Goal: Information Seeking & Learning: Learn about a topic

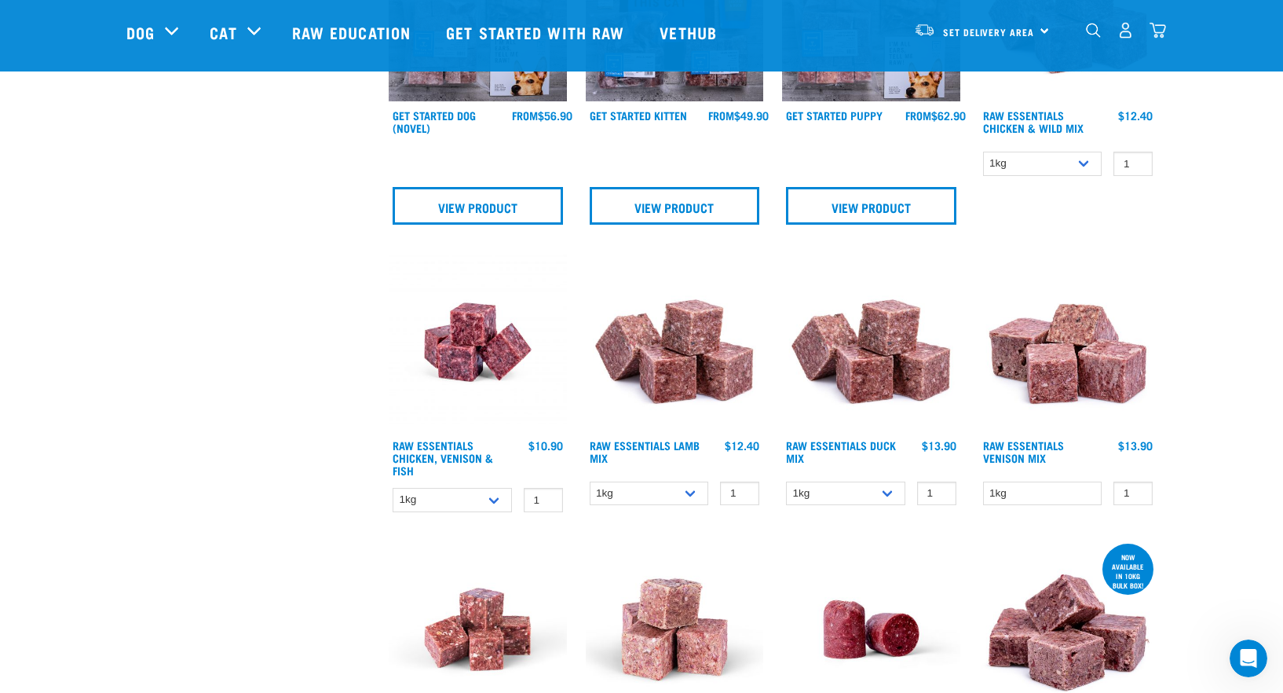
scroll to position [1257, 0]
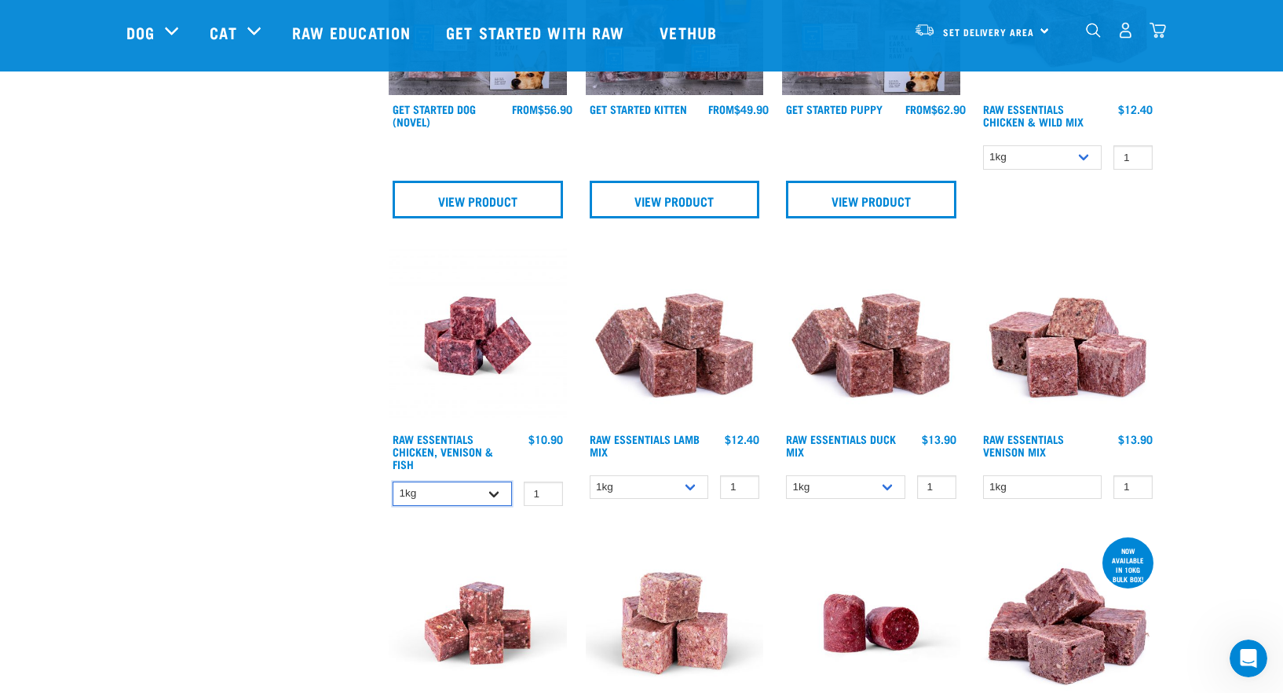
click at [493, 488] on select "1kg 3kg" at bounding box center [452, 493] width 119 height 24
click at [273, 350] on div "× Filter products Pet Type Dog Cat Experience New Raw Feeder Experienced Raw Fe…" at bounding box center [248, 332] width 262 height 3069
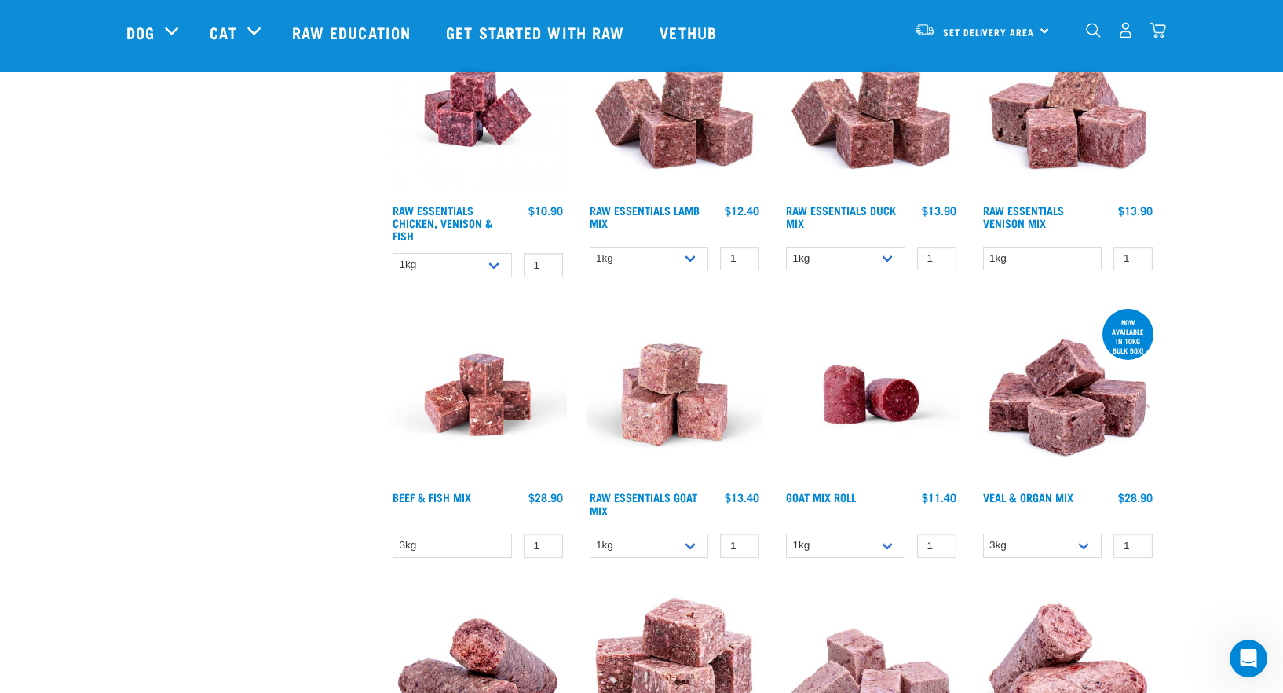
scroll to position [1492, 0]
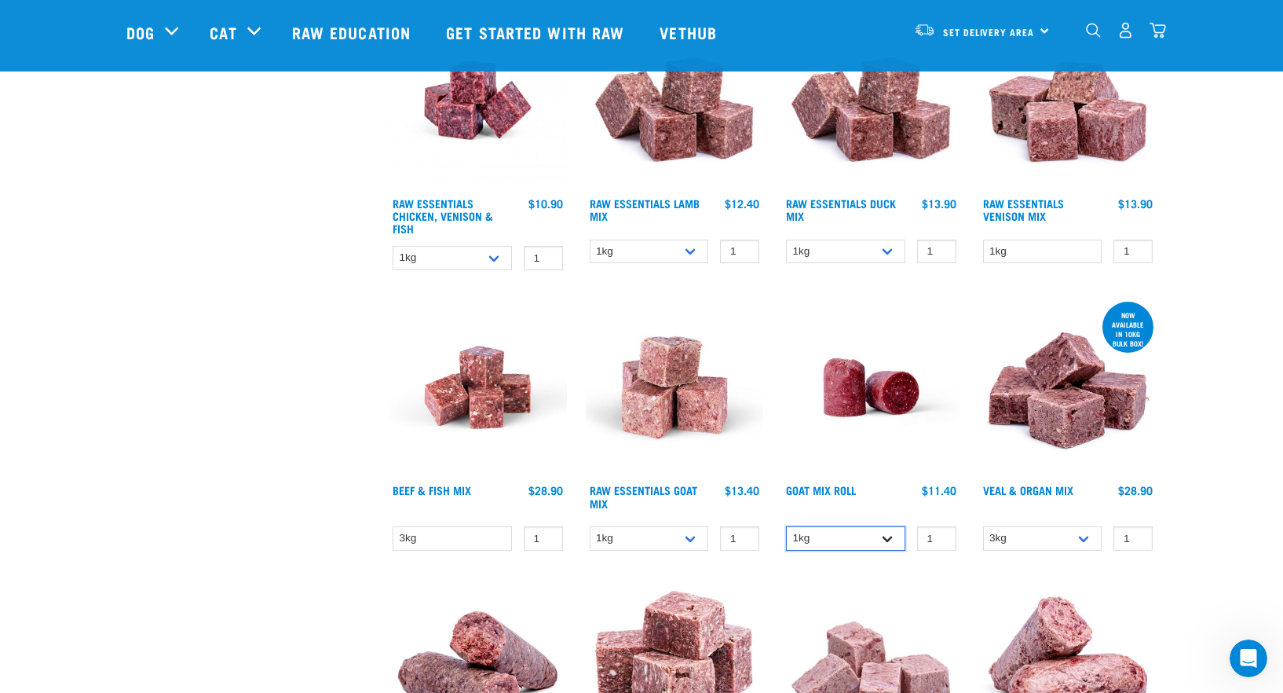
click at [880, 540] on select "1kg Bulk (10kg)" at bounding box center [845, 538] width 119 height 24
click at [1052, 543] on select "3kg Bulk (10kg)" at bounding box center [1042, 538] width 119 height 24
click at [646, 535] on select "1kg 3kg Bulk (10kg)" at bounding box center [649, 538] width 119 height 24
click at [441, 529] on select "3kg" at bounding box center [452, 538] width 119 height 24
drag, startPoint x: 228, startPoint y: 489, endPoint x: 245, endPoint y: 478, distance: 20.9
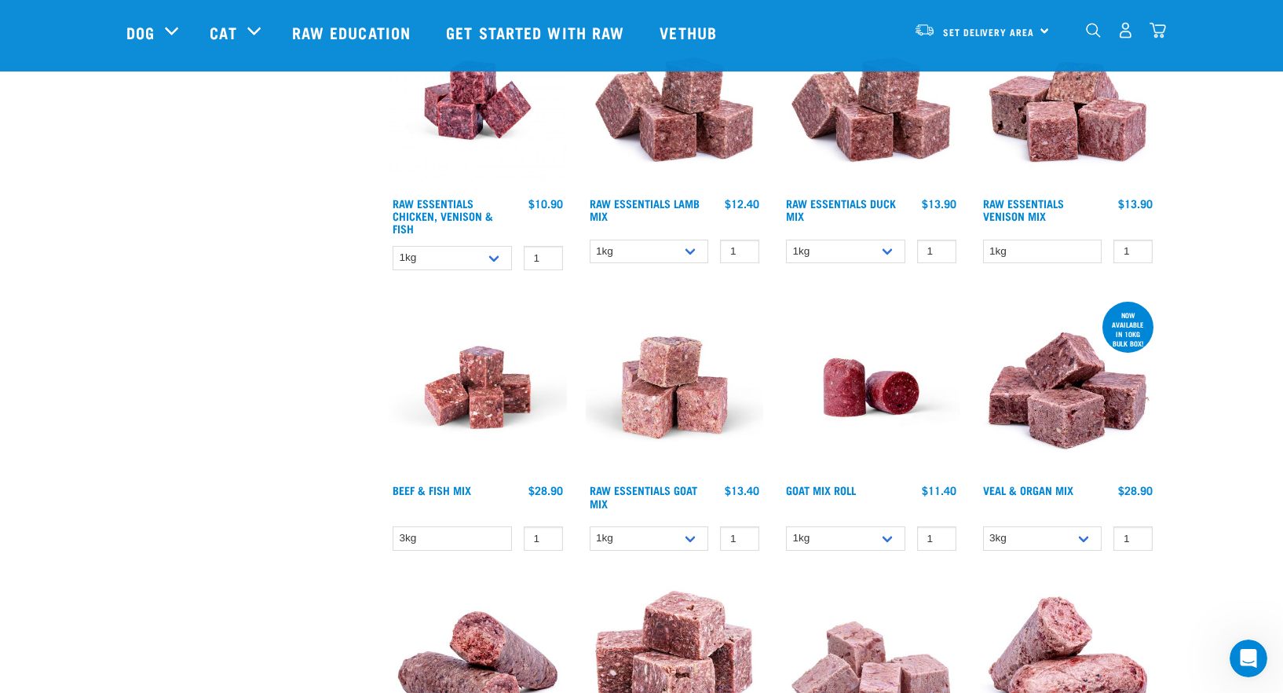
click at [228, 489] on div "× Filter products Pet Type Dog Cat Experience New Raw Feeder Experienced Raw Fe…" at bounding box center [248, 96] width 262 height 3069
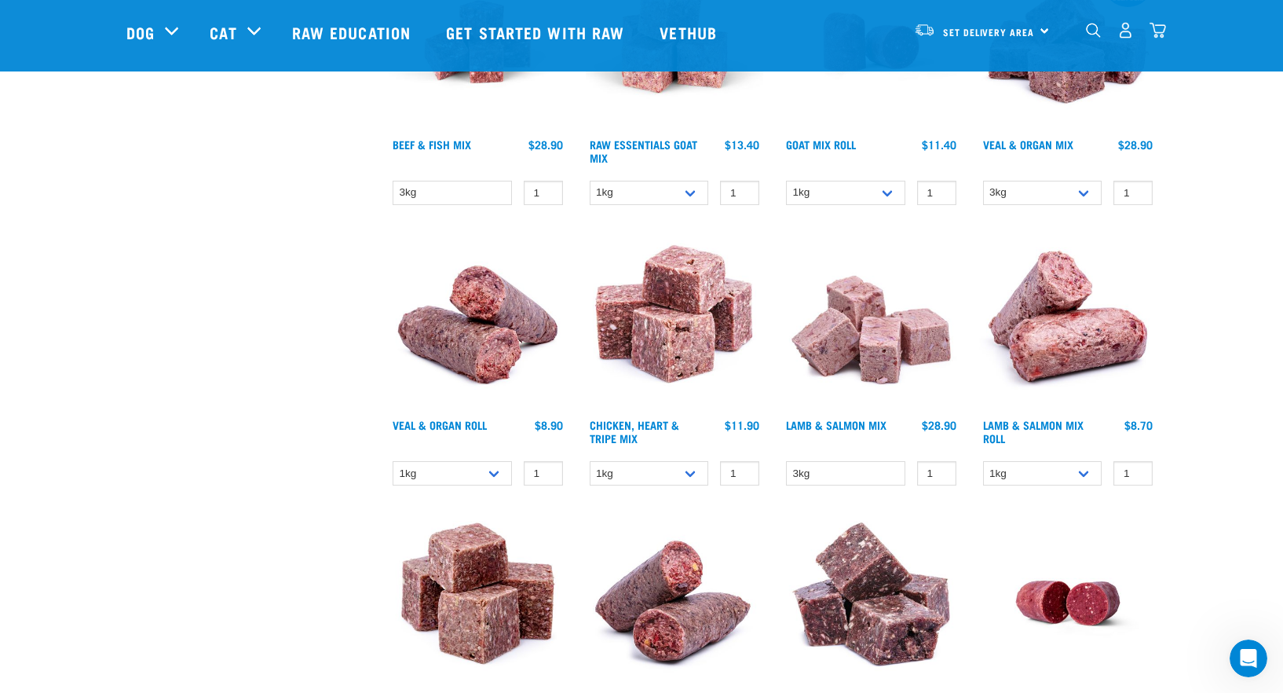
scroll to position [1963, 0]
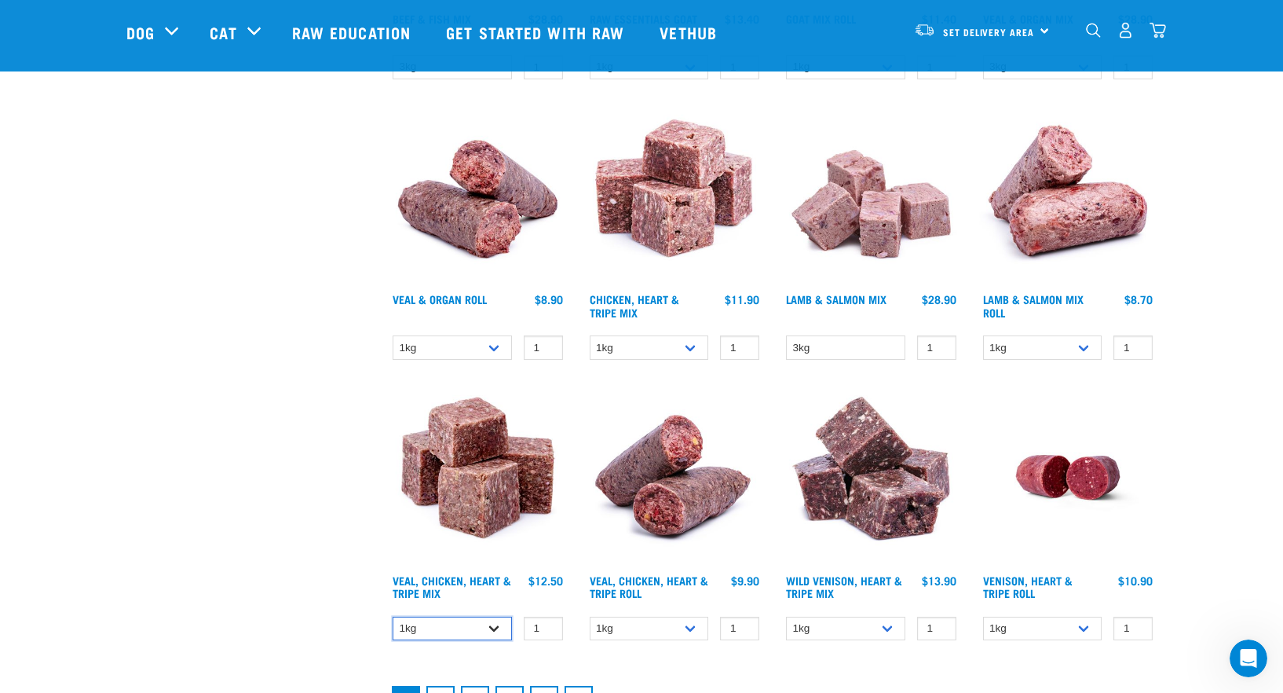
click at [463, 635] on select "1kg 3kg" at bounding box center [452, 629] width 119 height 24
click at [635, 623] on select "1kg Bulk (10kg)" at bounding box center [649, 629] width 119 height 24
click at [777, 631] on div at bounding box center [871, 519] width 197 height 280
click at [844, 628] on select "1kg 3kg" at bounding box center [845, 629] width 119 height 24
click at [1046, 628] on select "1kg Bulk (10kg)" at bounding box center [1042, 629] width 119 height 24
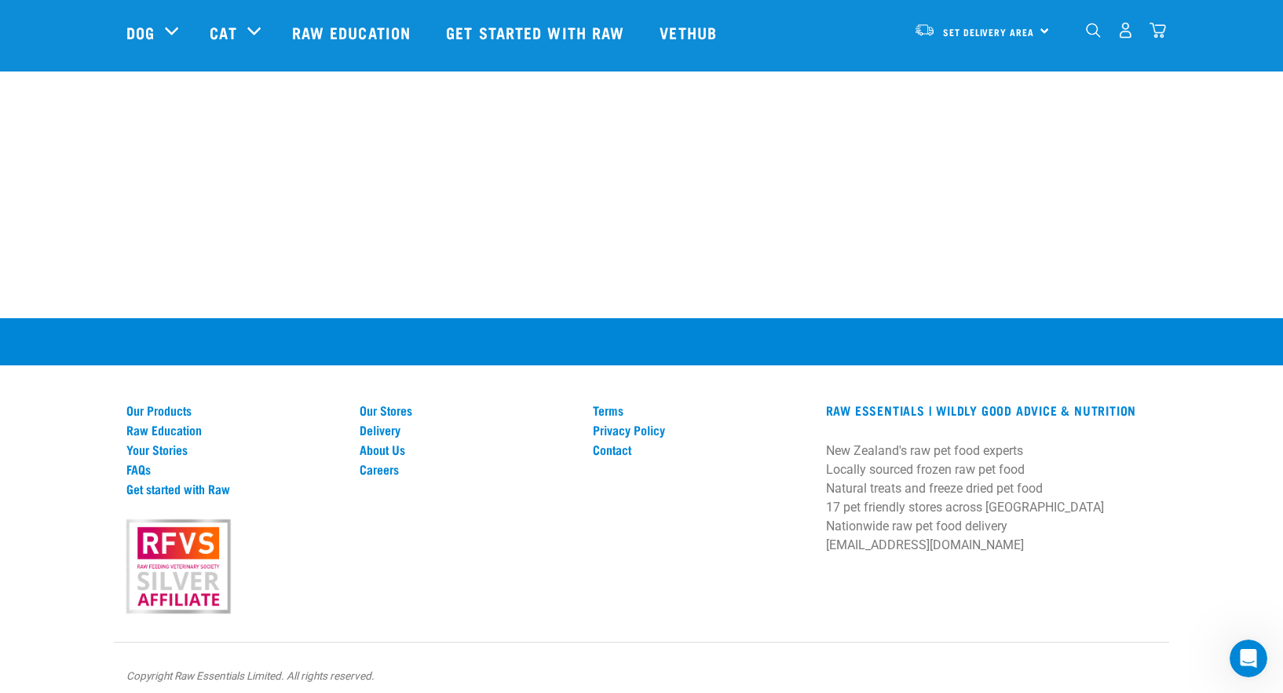
scroll to position [3298, 0]
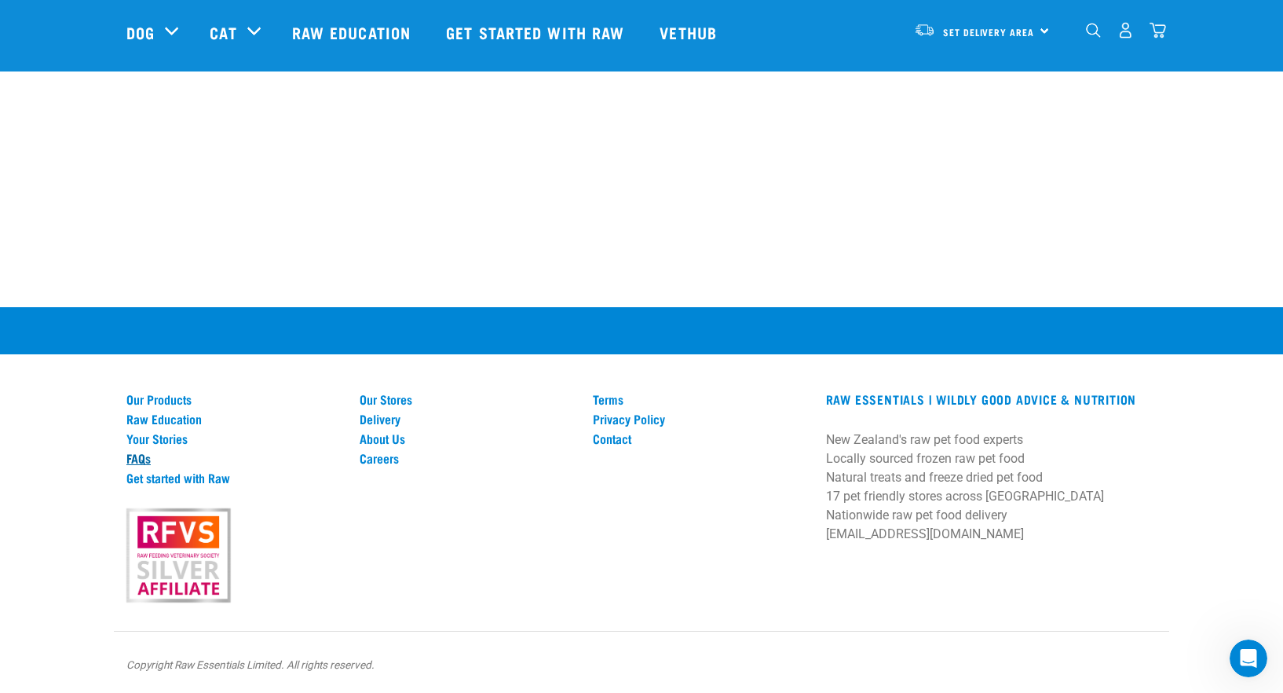
click at [140, 457] on link "FAQs" at bounding box center [233, 458] width 214 height 14
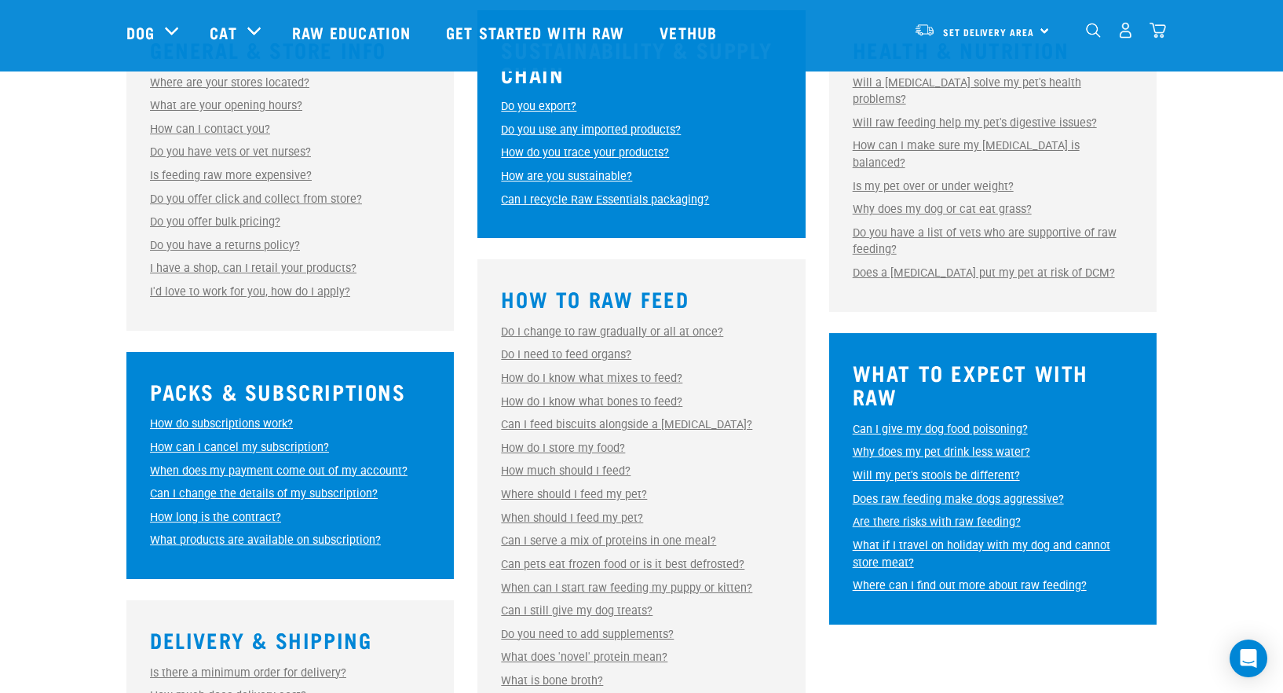
scroll to position [550, 0]
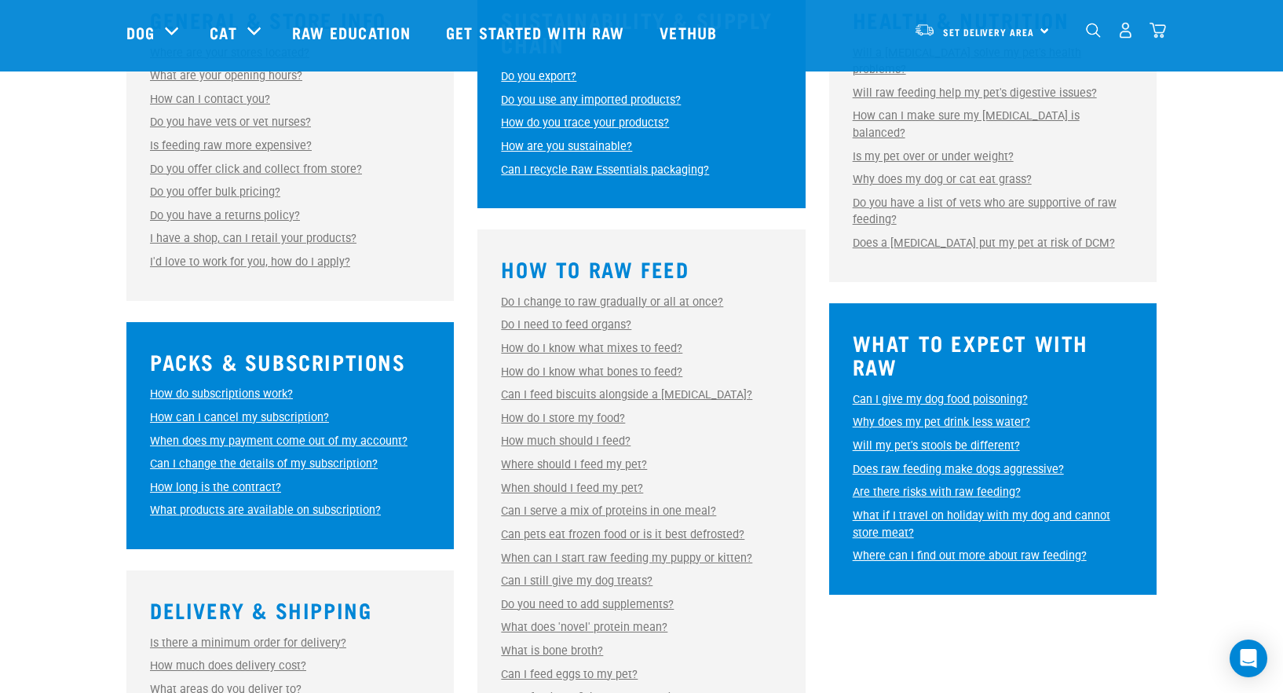
click at [603, 412] on link "How do I store my food?" at bounding box center [563, 418] width 124 height 13
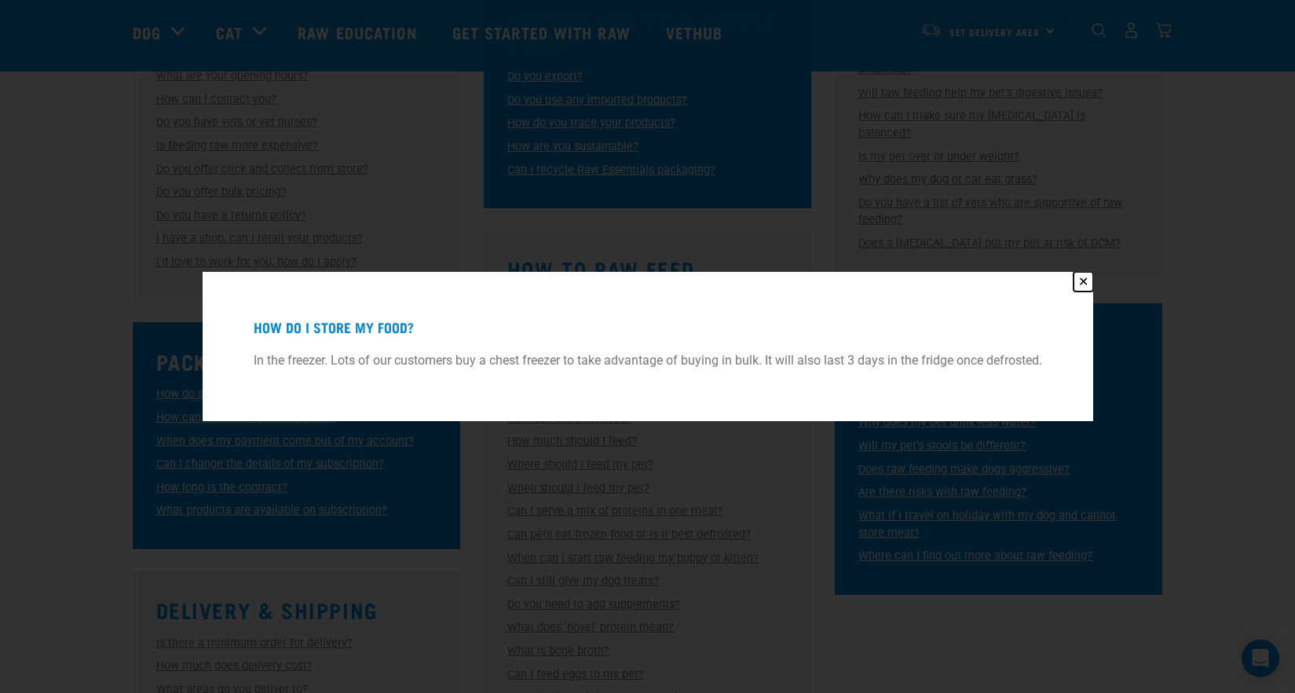
click at [1091, 280] on button "✕" at bounding box center [1084, 282] width 20 height 20
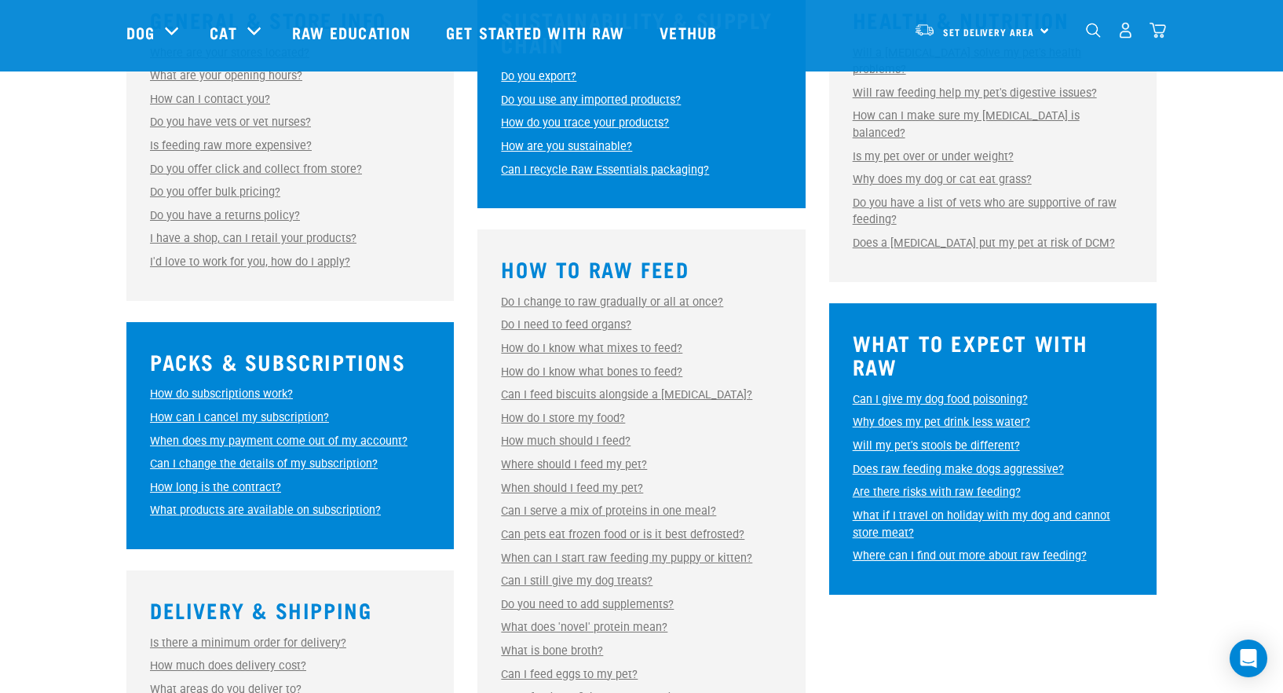
click at [693, 531] on link "Can pets eat frozen food or is it best defrosted?" at bounding box center [622, 534] width 243 height 13
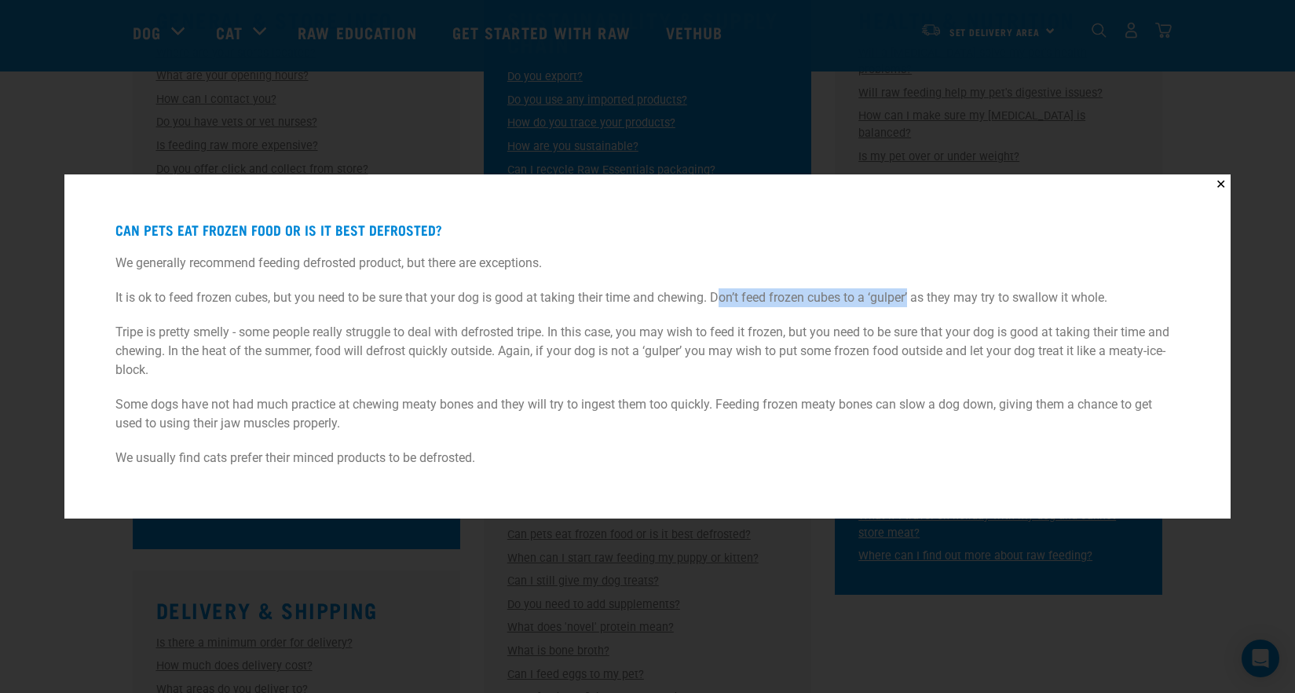
drag, startPoint x: 720, startPoint y: 293, endPoint x: 913, endPoint y: 298, distance: 192.5
click at [913, 298] on p "It is ok to feed frozen cubes, but you need to be sure that your dog is good at…" at bounding box center [646, 297] width 1063 height 19
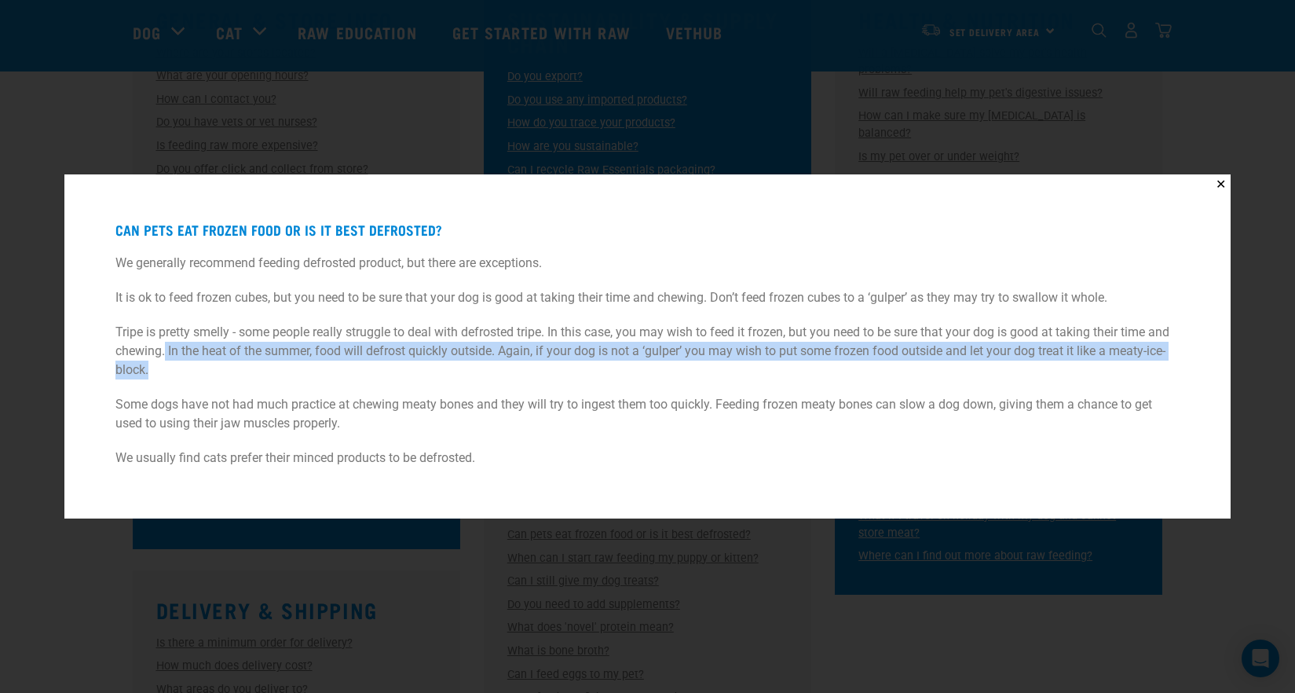
drag, startPoint x: 167, startPoint y: 349, endPoint x: 556, endPoint y: 361, distance: 389.0
click at [556, 361] on p "Tripe is pretty smelly - some people really struggle to deal with defrosted tri…" at bounding box center [646, 351] width 1063 height 57
click at [550, 364] on p "Tripe is pretty smelly - some people really struggle to deal with defrosted tri…" at bounding box center [646, 351] width 1063 height 57
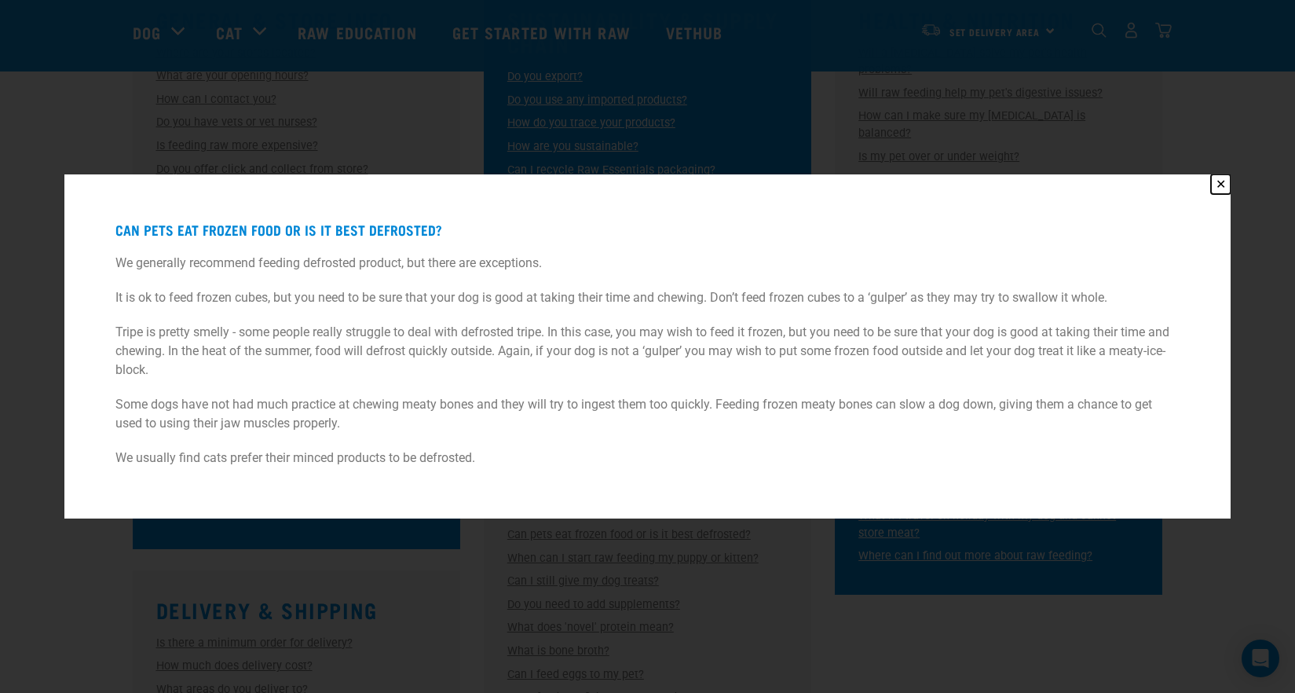
click at [1216, 181] on button "✕" at bounding box center [1221, 184] width 20 height 20
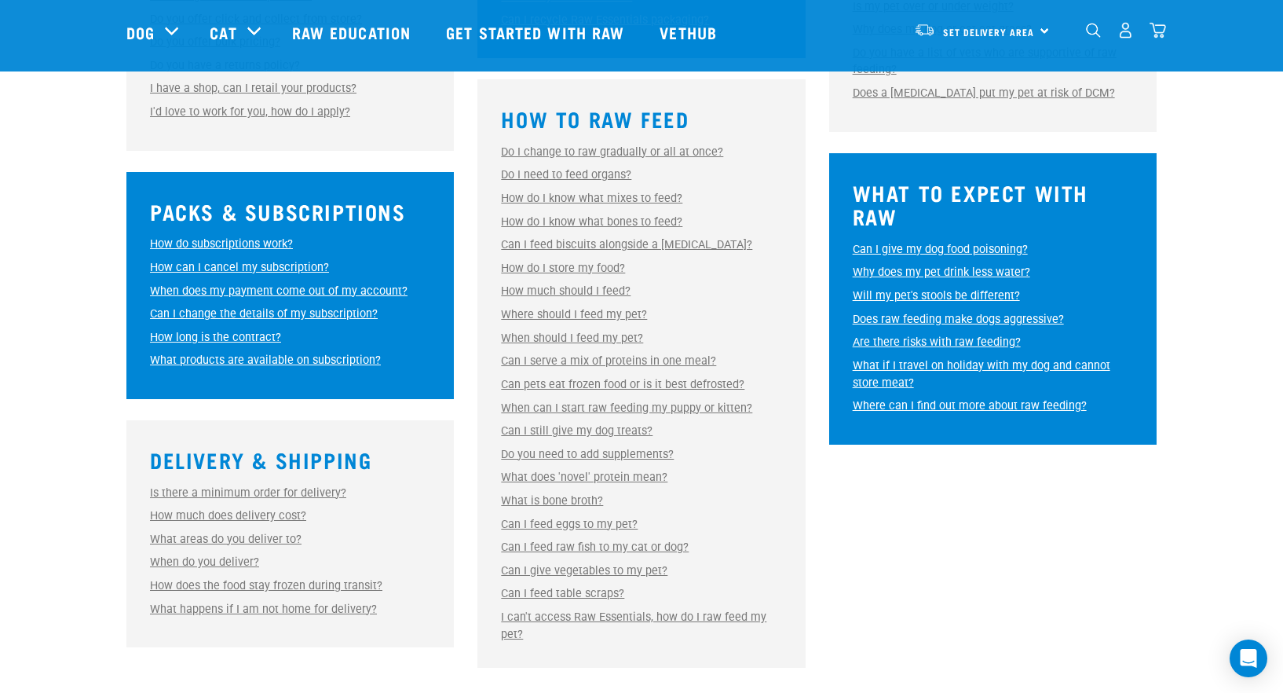
scroll to position [707, 0]
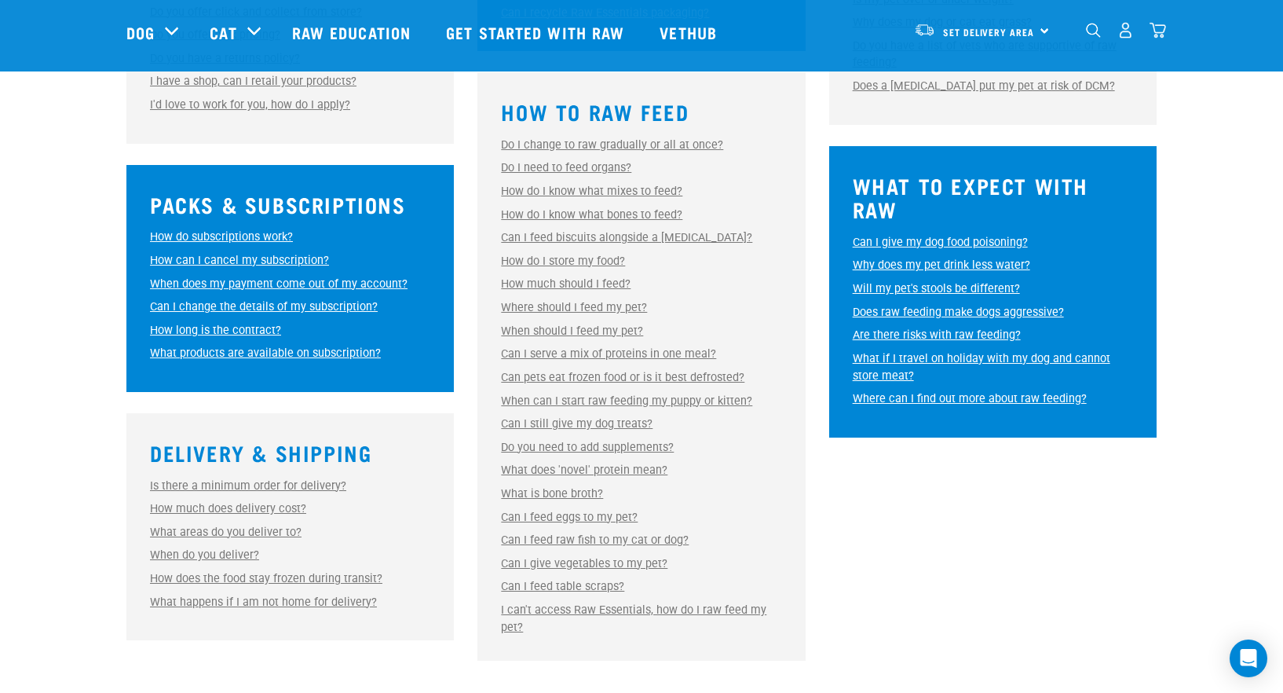
click at [585, 514] on link "Can I feed eggs to my pet?" at bounding box center [569, 516] width 137 height 13
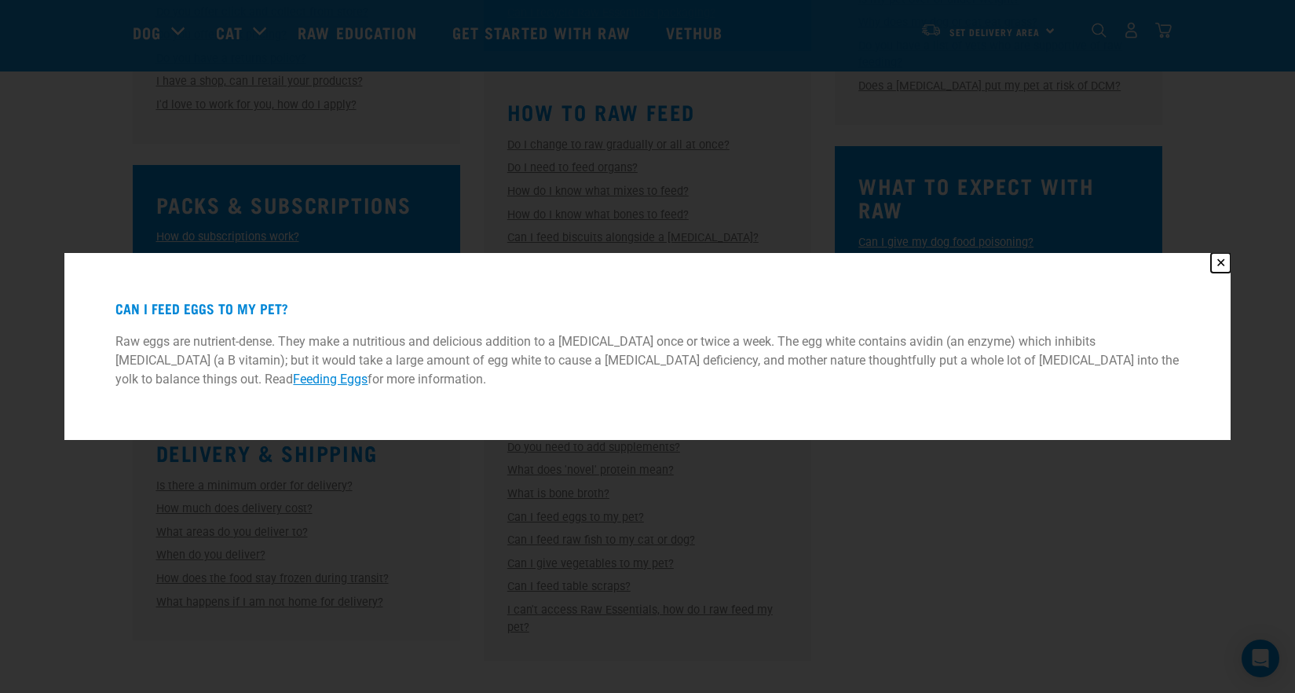
click at [1217, 260] on button "✕" at bounding box center [1221, 263] width 20 height 20
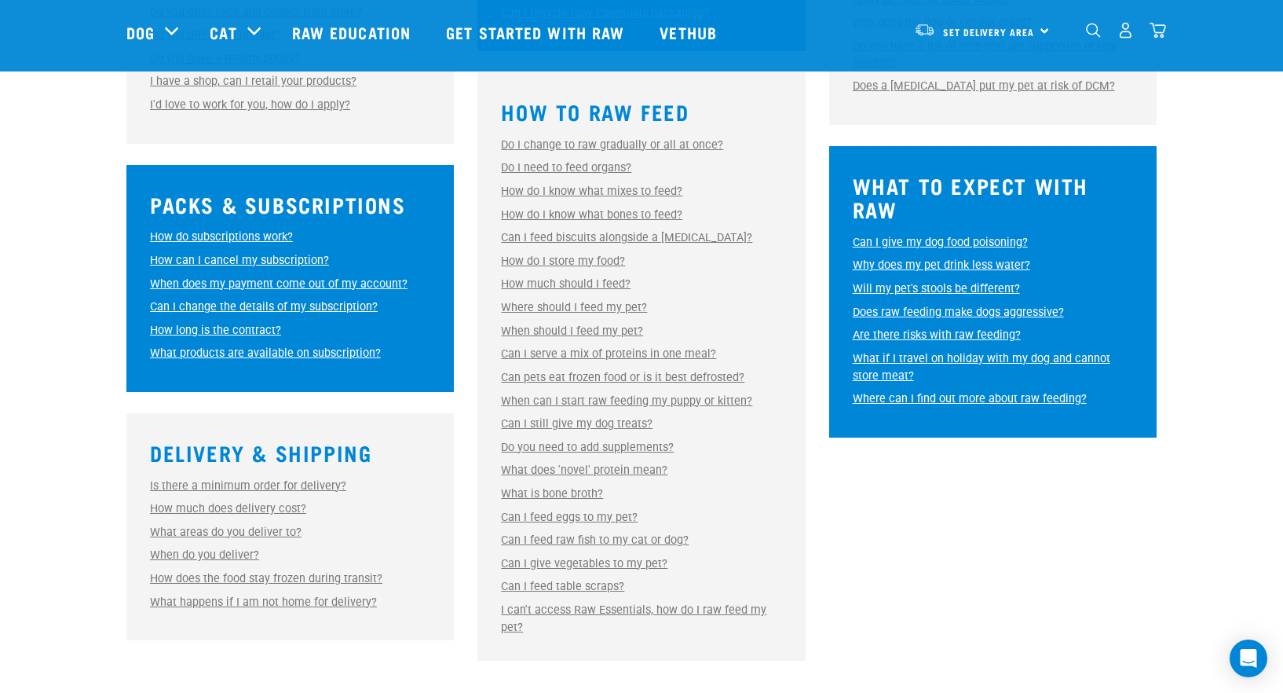
click at [992, 352] on link "What if I travel on holiday with my dog and cannot store meat?" at bounding box center [982, 367] width 258 height 31
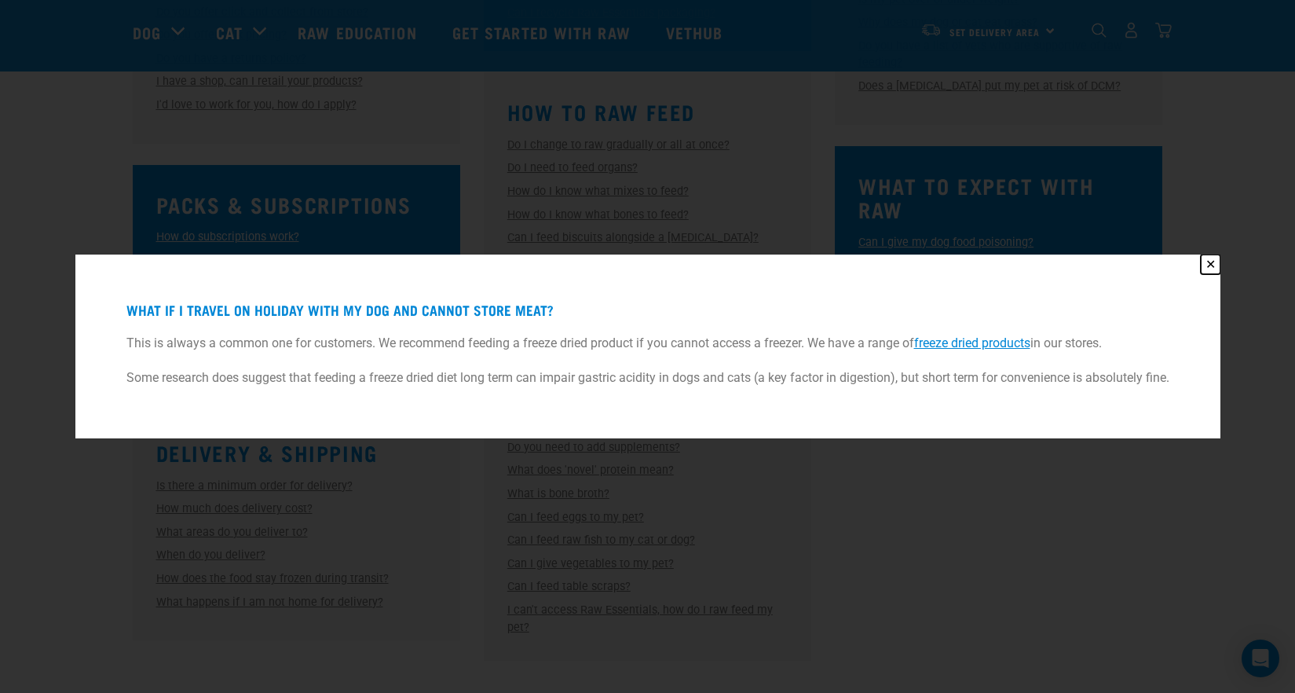
click at [1208, 266] on button "✕" at bounding box center [1211, 264] width 20 height 20
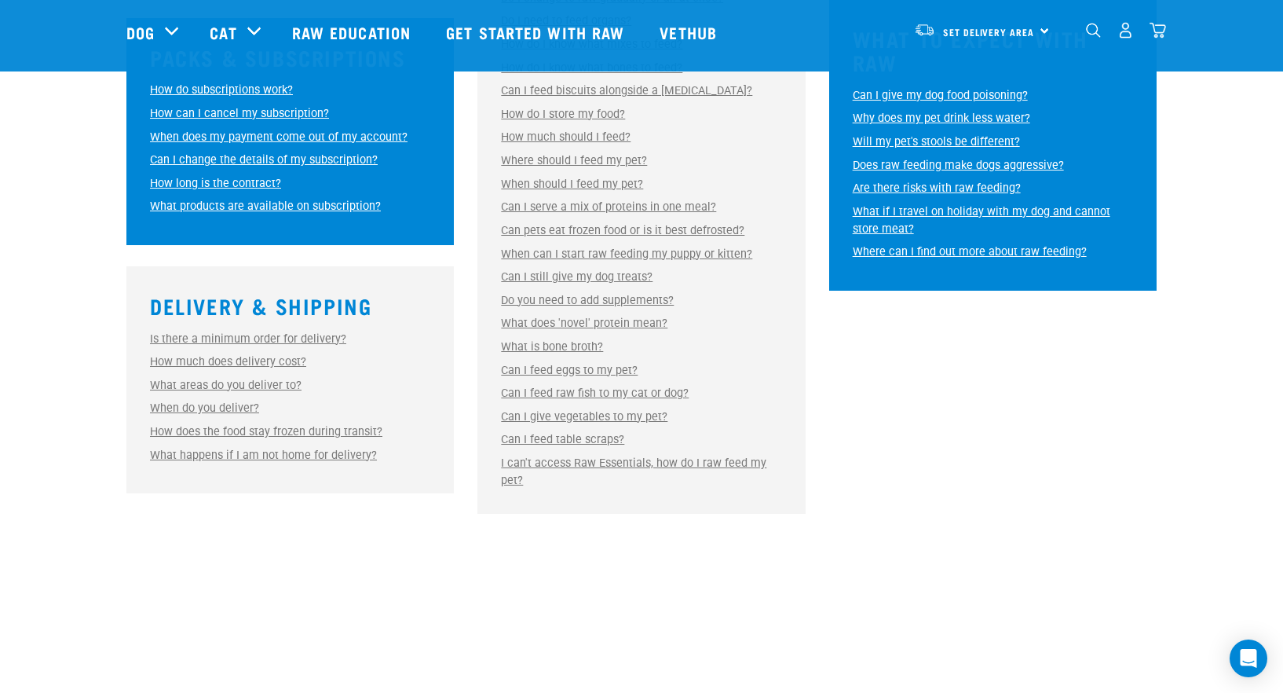
scroll to position [864, 0]
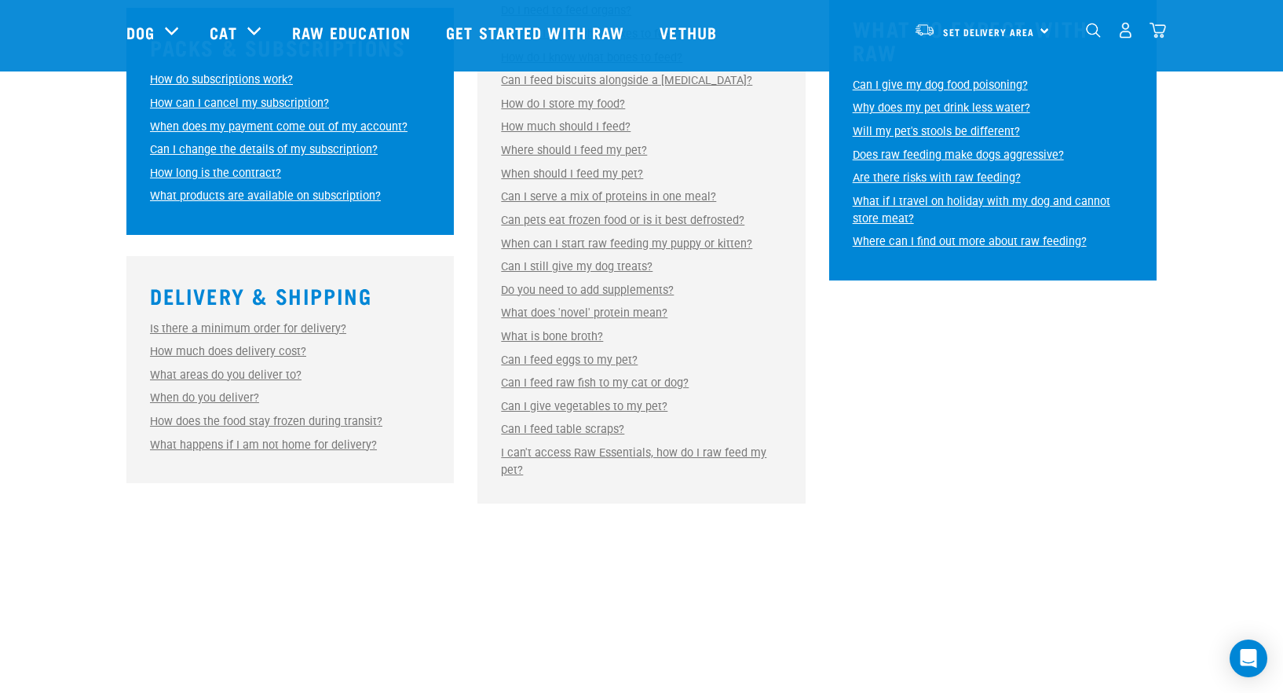
click at [349, 421] on link "How does the food stay frozen during transit?" at bounding box center [266, 421] width 232 height 13
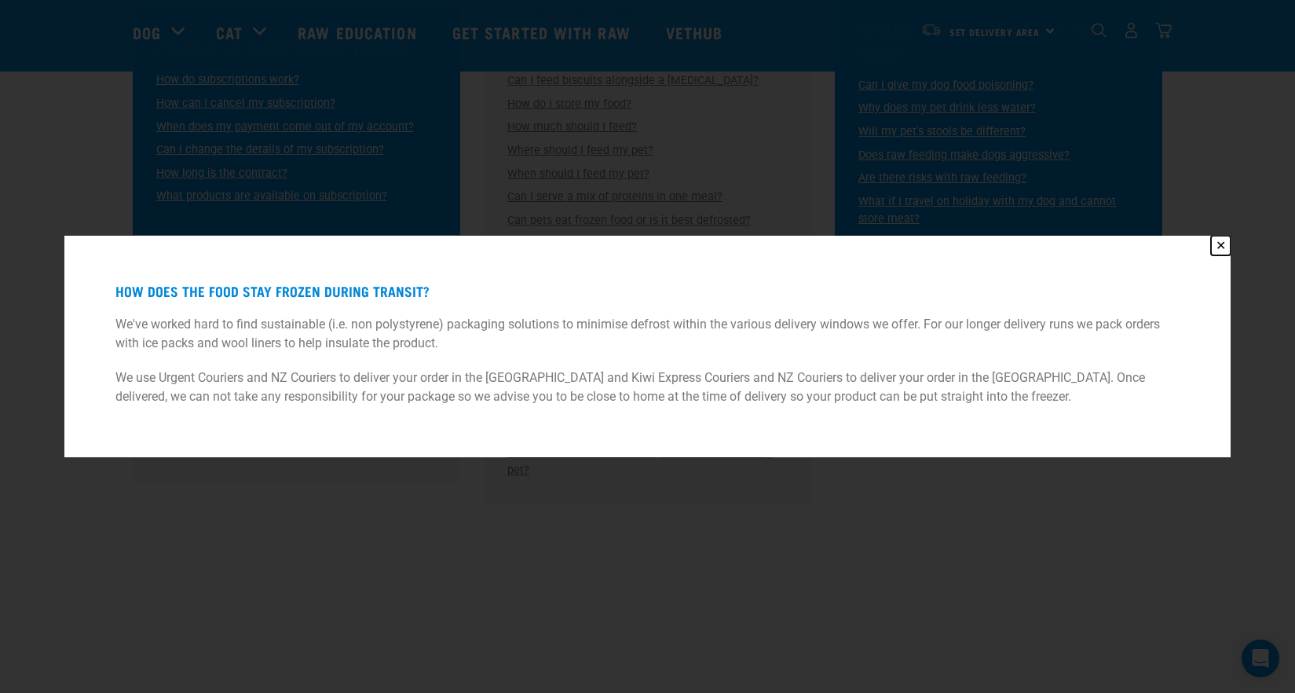
click at [1220, 243] on button "✕" at bounding box center [1221, 246] width 20 height 20
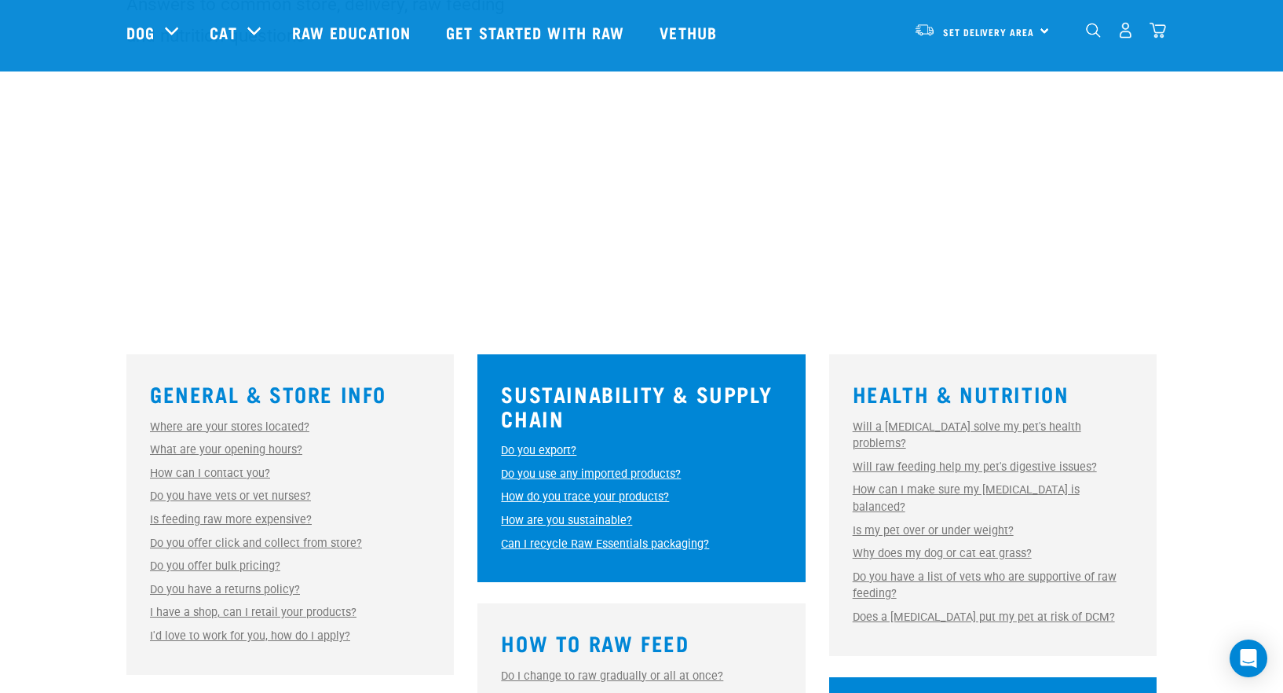
scroll to position [0, 0]
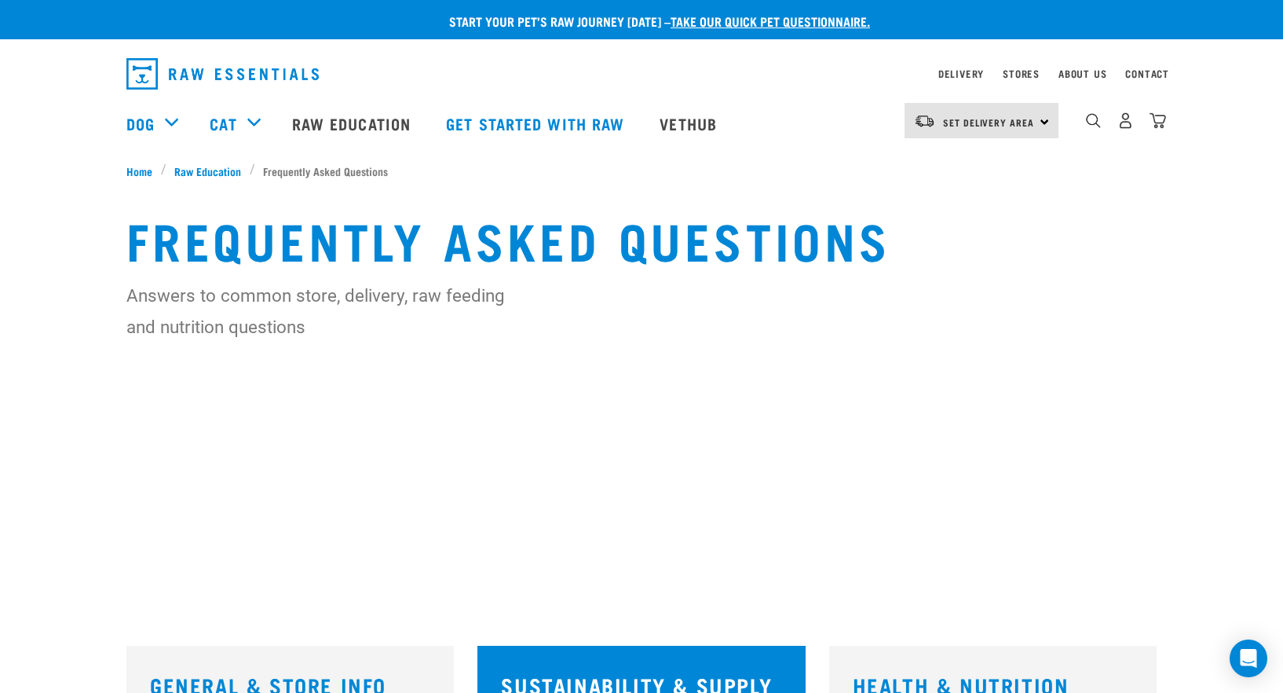
click at [243, 72] on img "dropdown navigation" at bounding box center [222, 73] width 192 height 31
click at [334, 119] on link "Raw Education" at bounding box center [353, 123] width 154 height 63
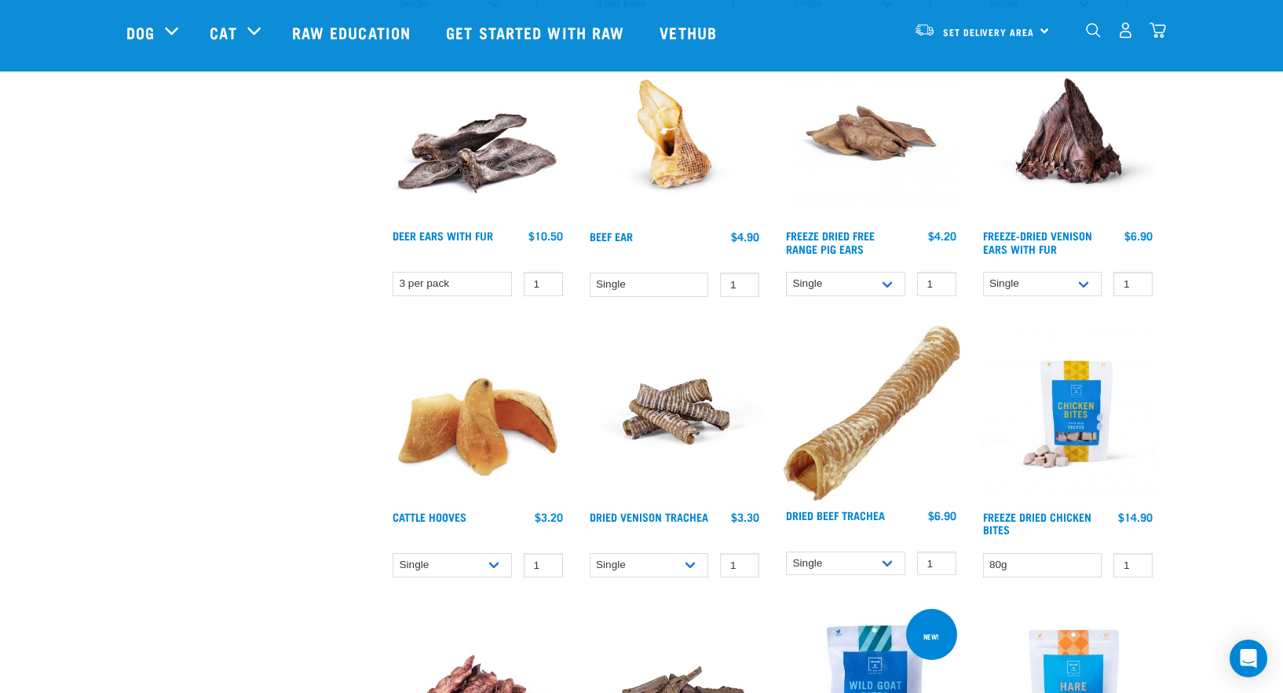
scroll to position [1021, 0]
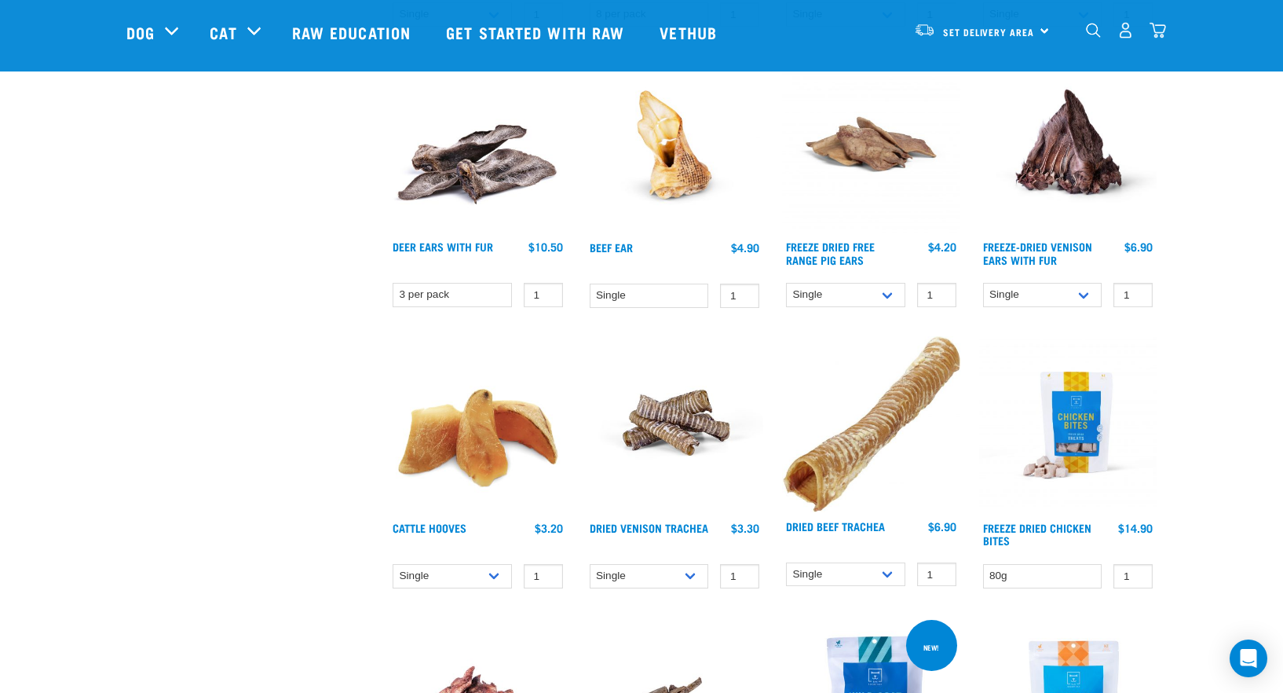
click at [1091, 428] on img at bounding box center [1068, 425] width 178 height 178
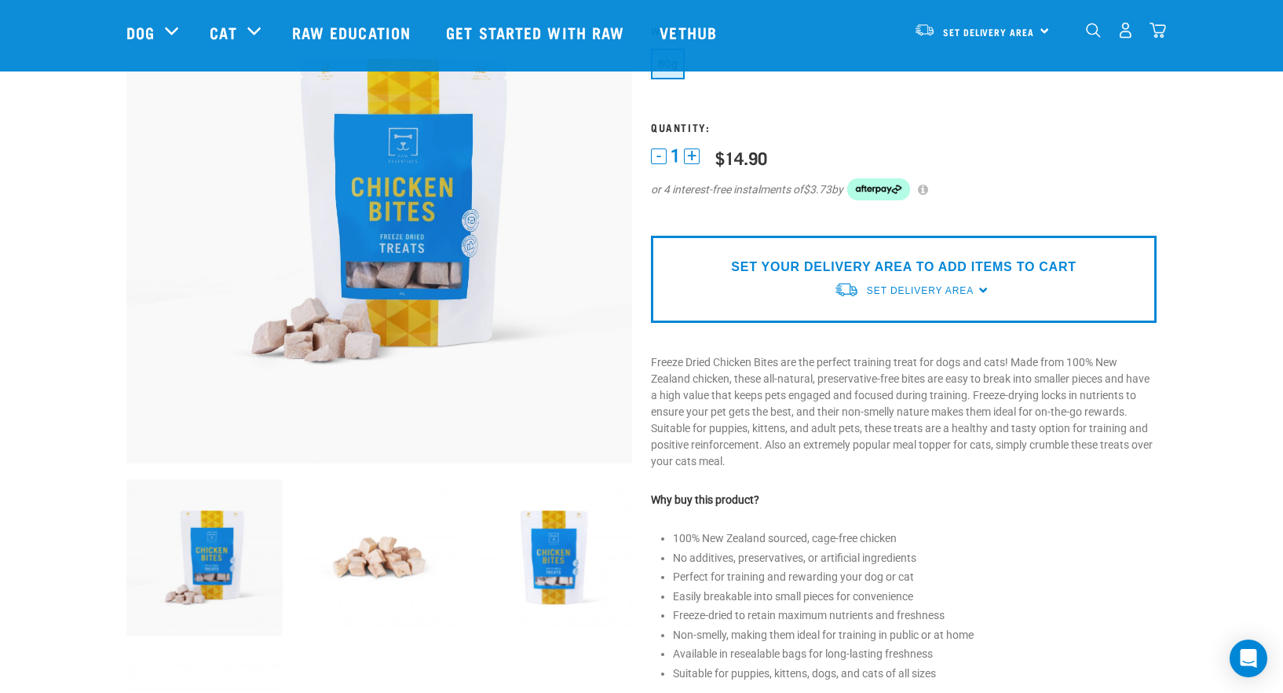
scroll to position [84, 0]
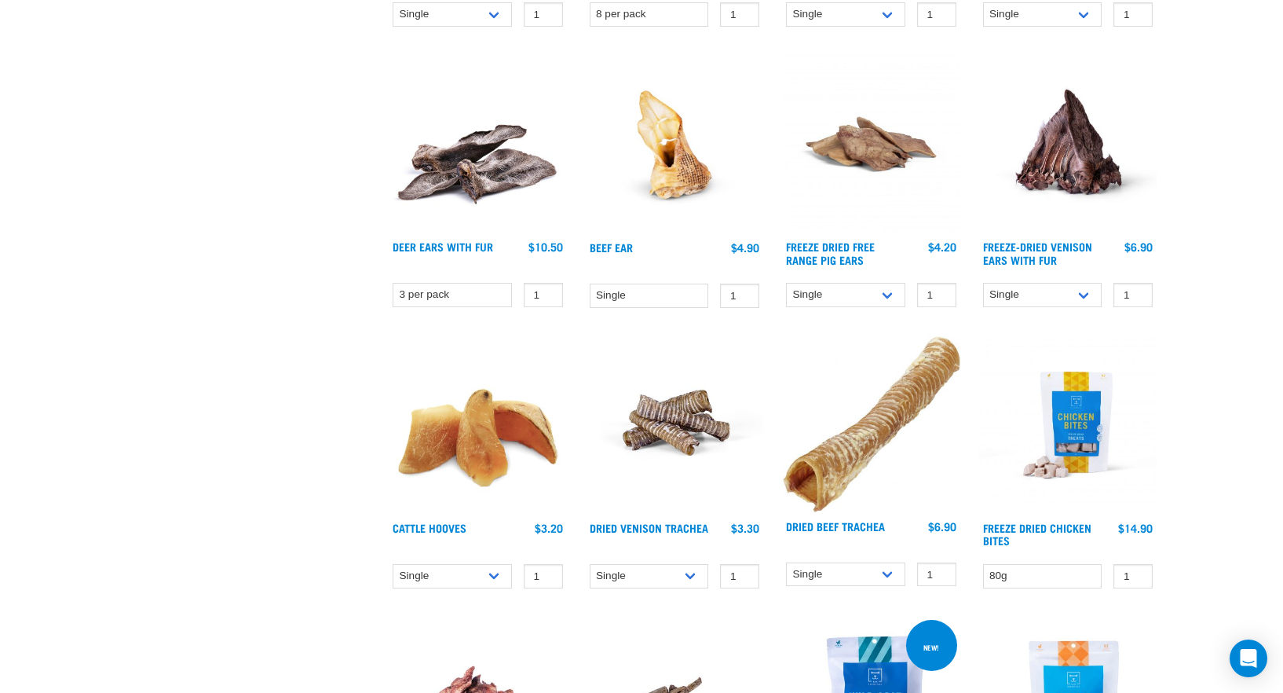
click at [467, 169] on img at bounding box center [478, 144] width 178 height 178
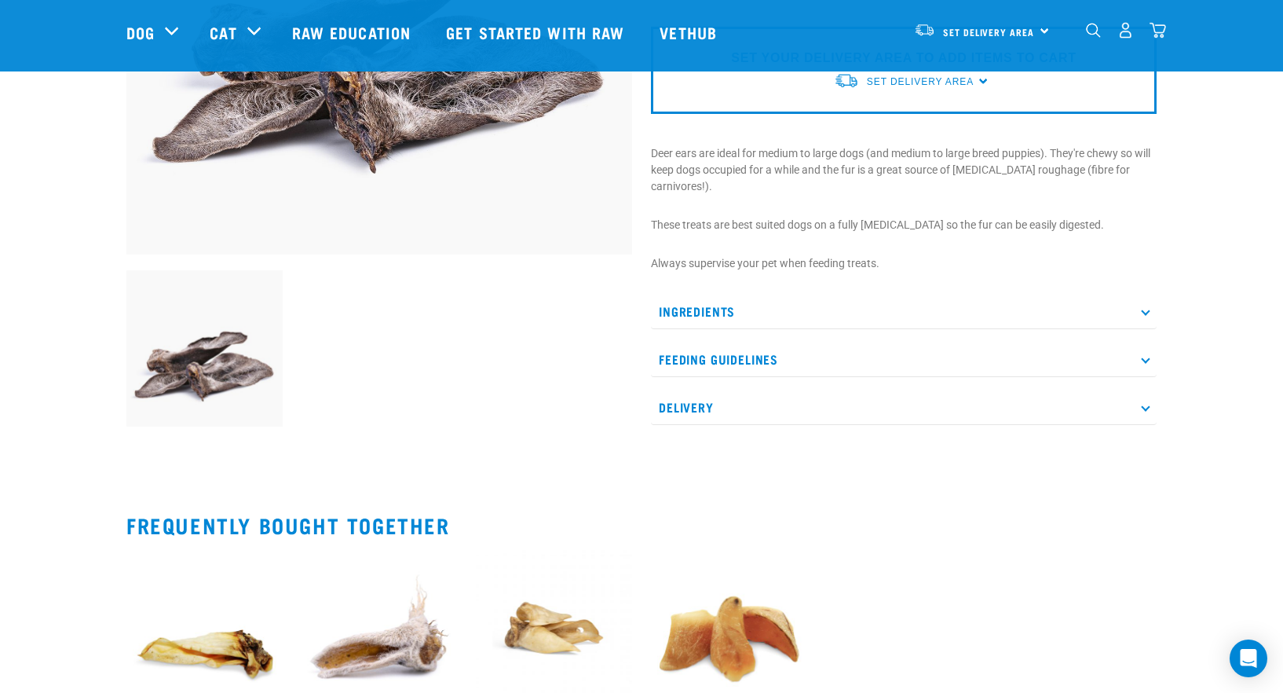
scroll to position [393, 0]
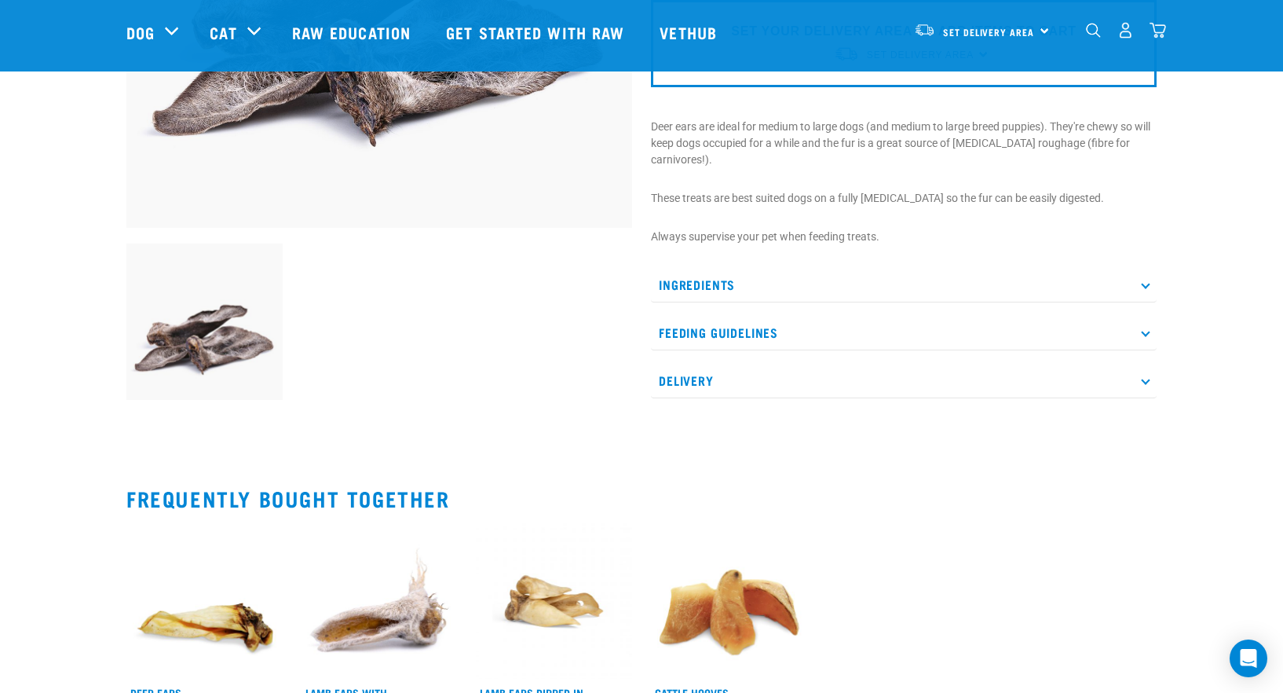
click at [714, 289] on p "Ingredients" at bounding box center [904, 284] width 506 height 35
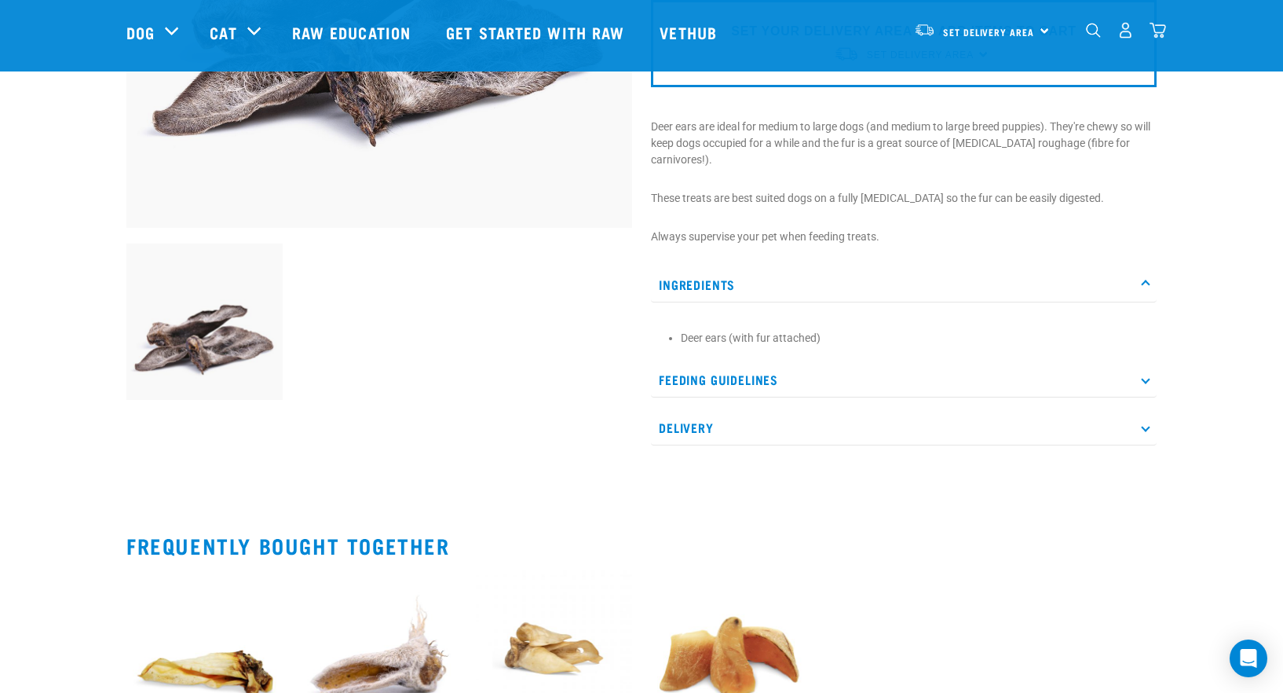
click at [714, 290] on p "Ingredients" at bounding box center [904, 284] width 506 height 35
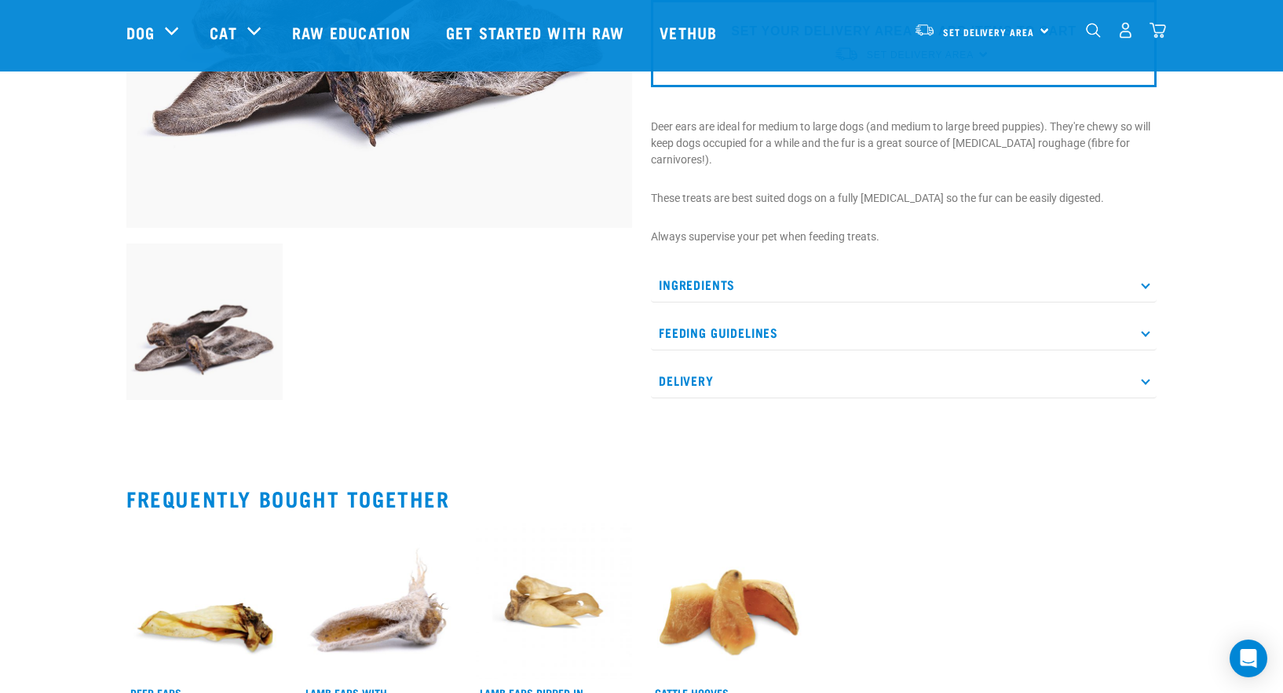
click at [703, 331] on p "Feeding Guidelines" at bounding box center [904, 332] width 506 height 35
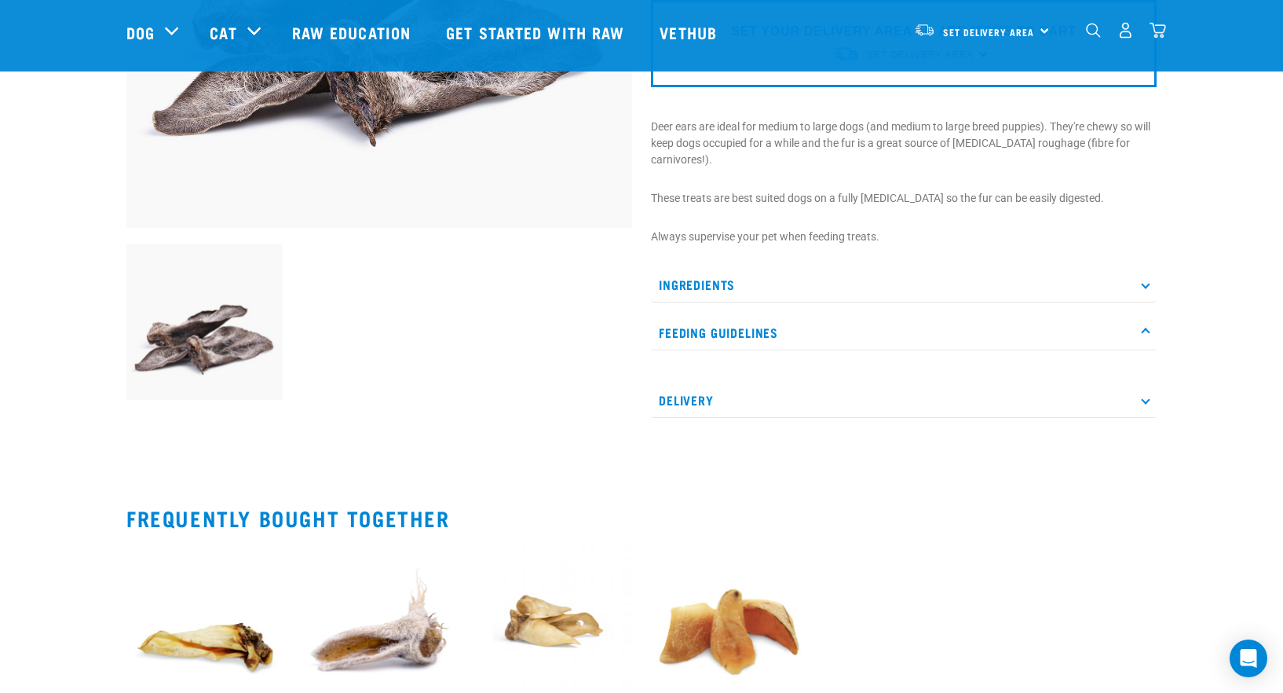
click at [681, 399] on p "Delivery" at bounding box center [904, 399] width 506 height 35
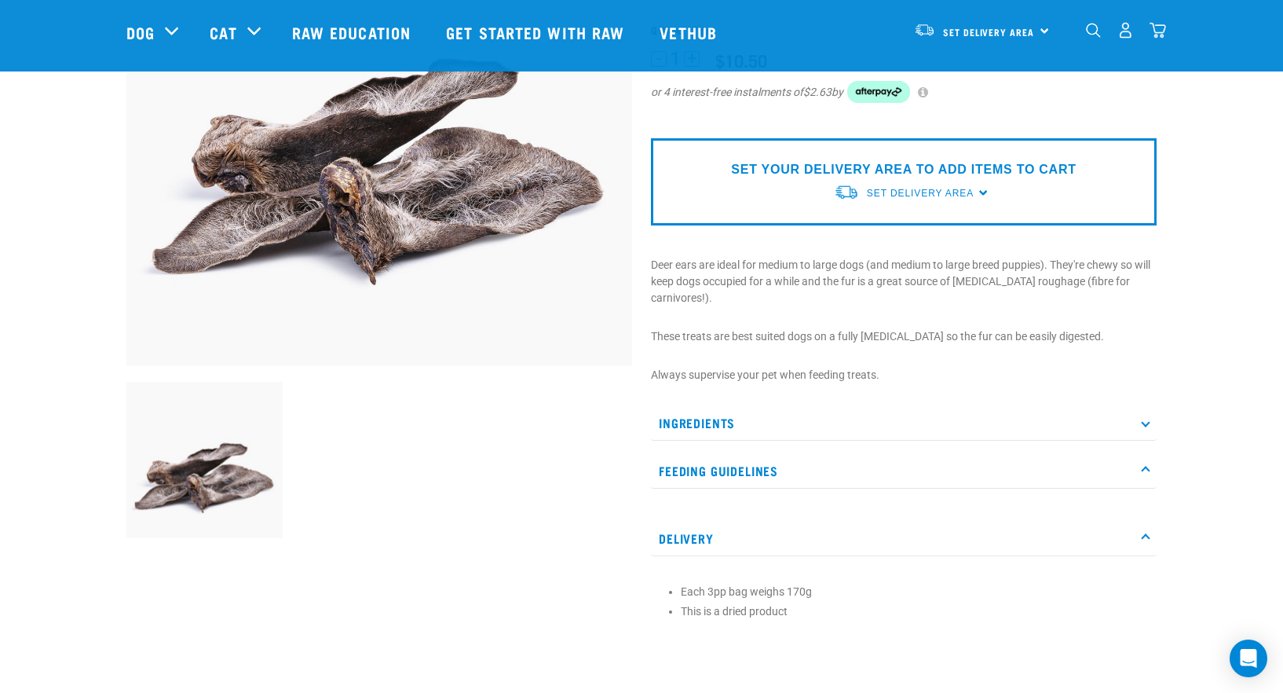
scroll to position [0, 0]
